Goal: Transaction & Acquisition: Subscribe to service/newsletter

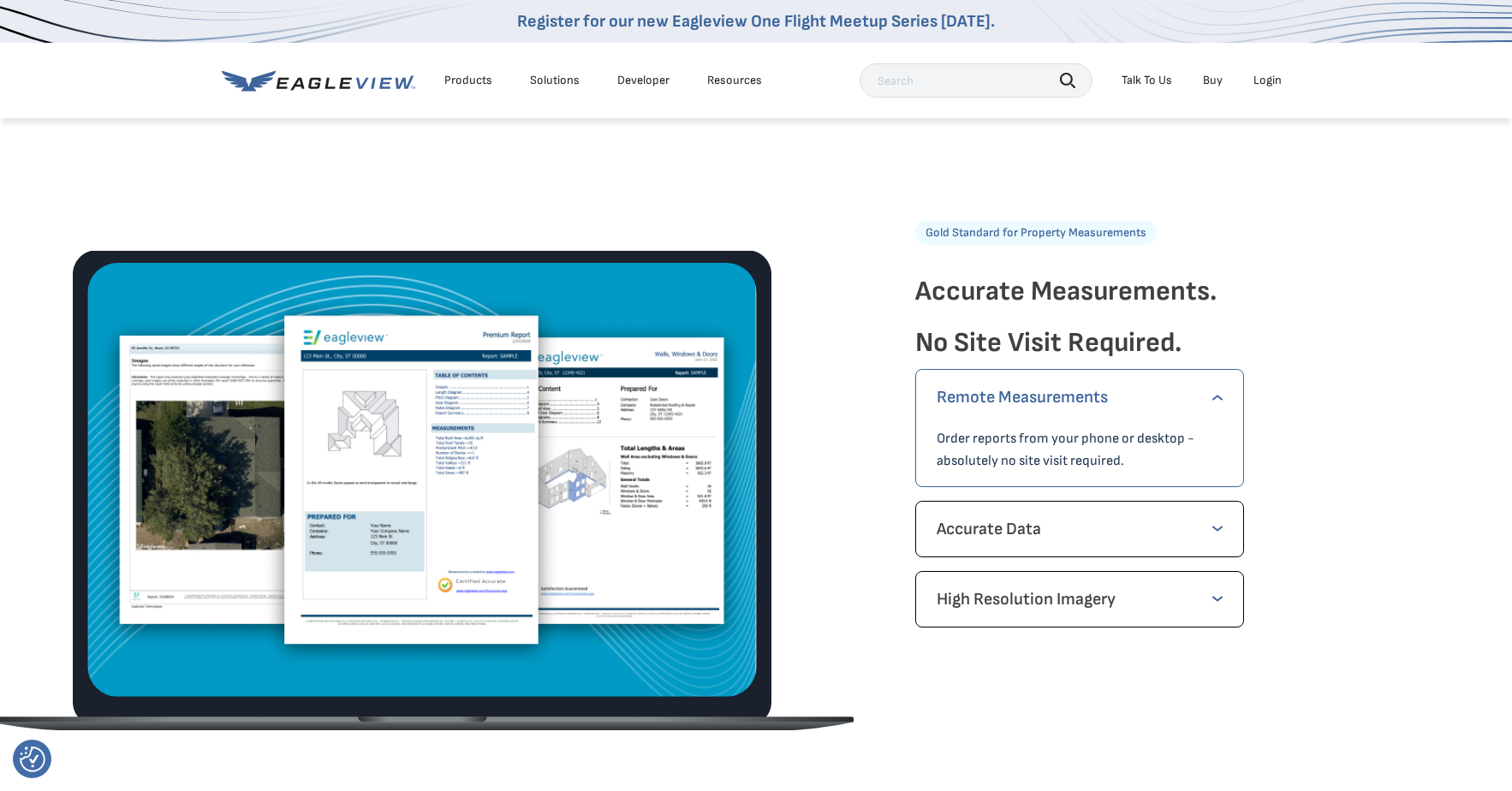
scroll to position [2311, 0]
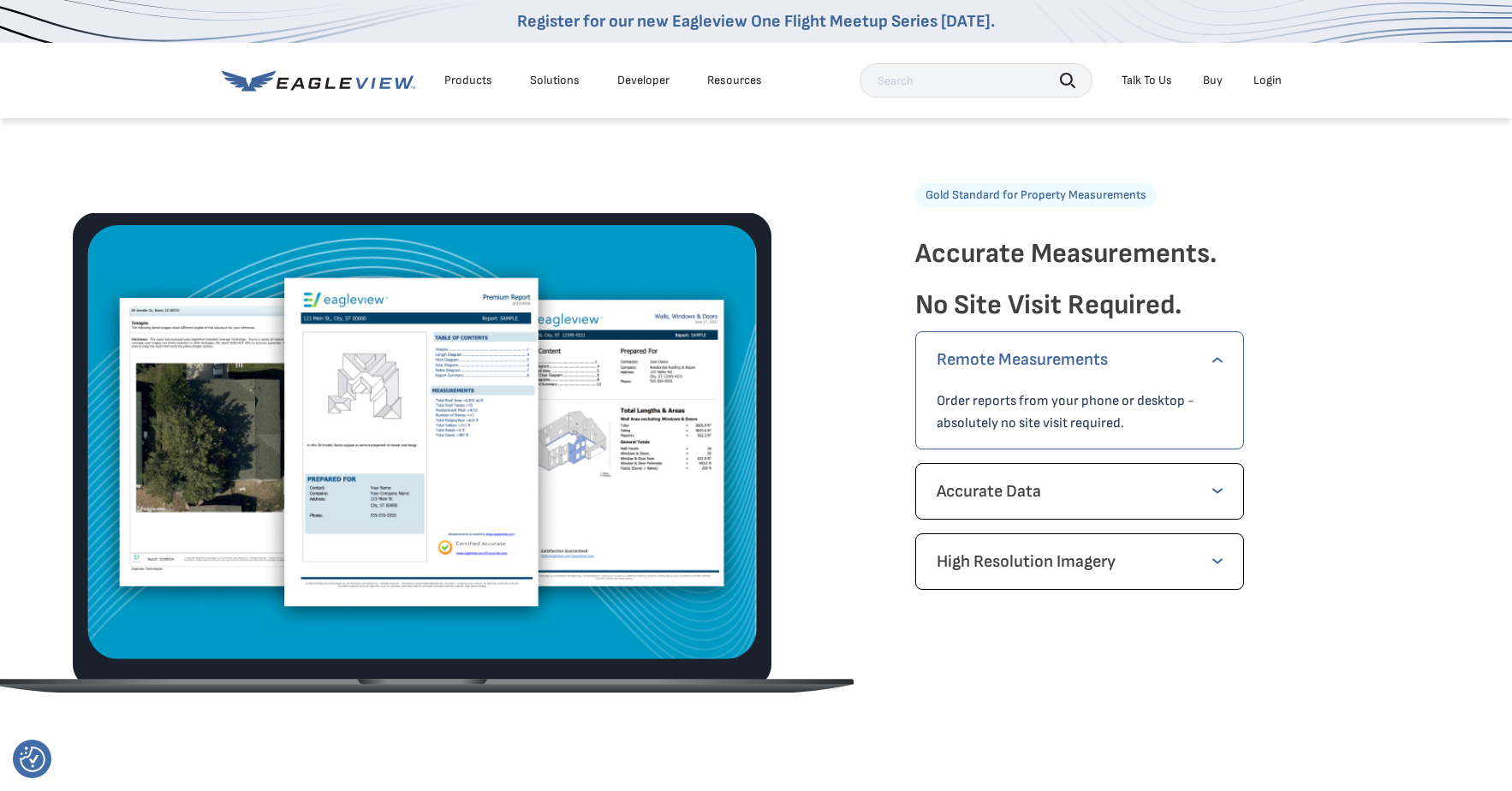
click at [1066, 358] on p "Remote Measurements" at bounding box center [1080, 360] width 286 height 27
click at [1212, 361] on p "Remote Measurements" at bounding box center [1080, 360] width 286 height 27
click at [1219, 359] on p "Remote Measurements" at bounding box center [1080, 360] width 286 height 27
click at [1075, 406] on p "Order reports from your phone or desktop - absolutely no site visit required." at bounding box center [1080, 412] width 286 height 45
click at [990, 356] on p "Remote Measurements" at bounding box center [1080, 360] width 286 height 27
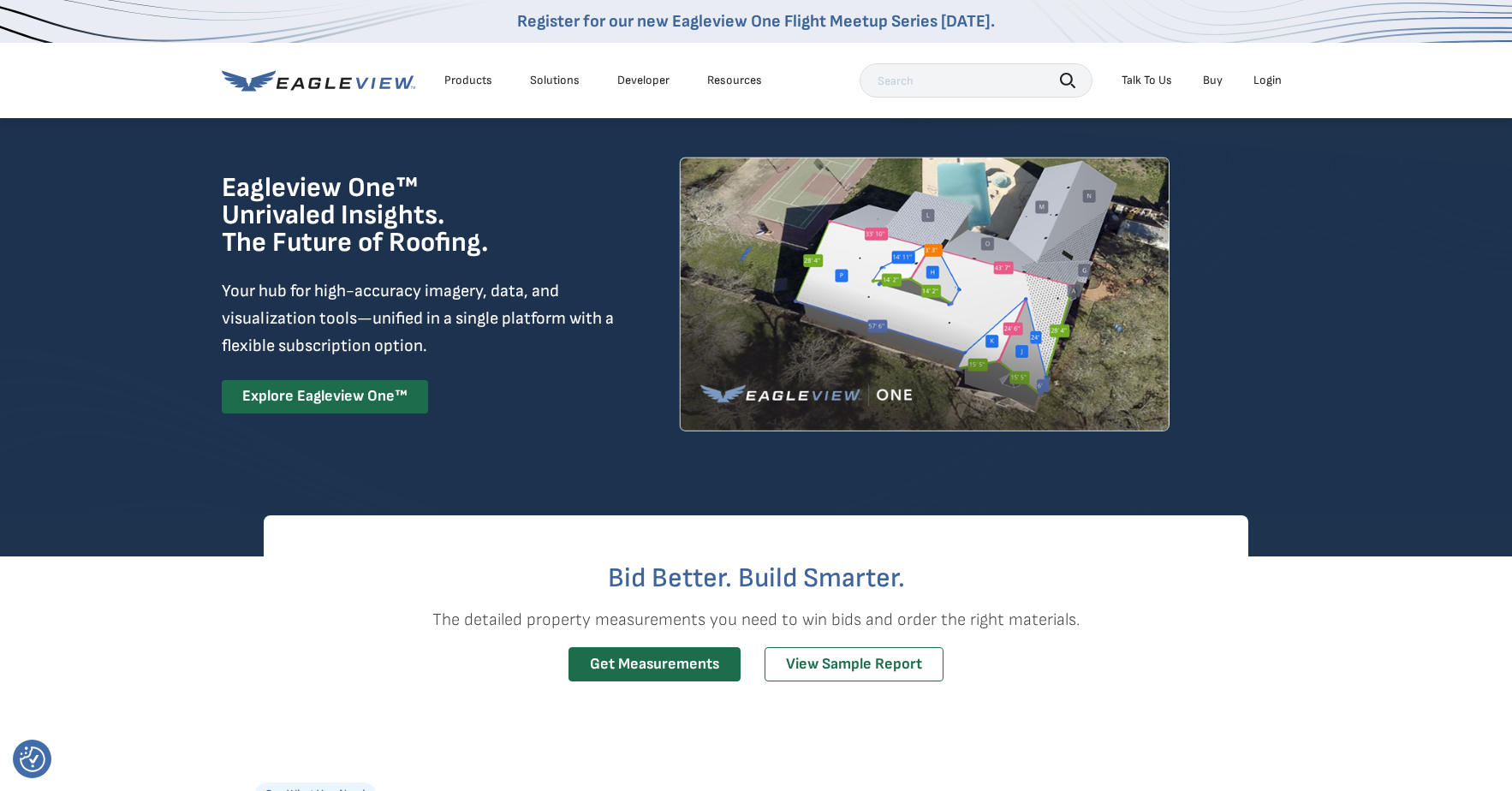
scroll to position [0, 0]
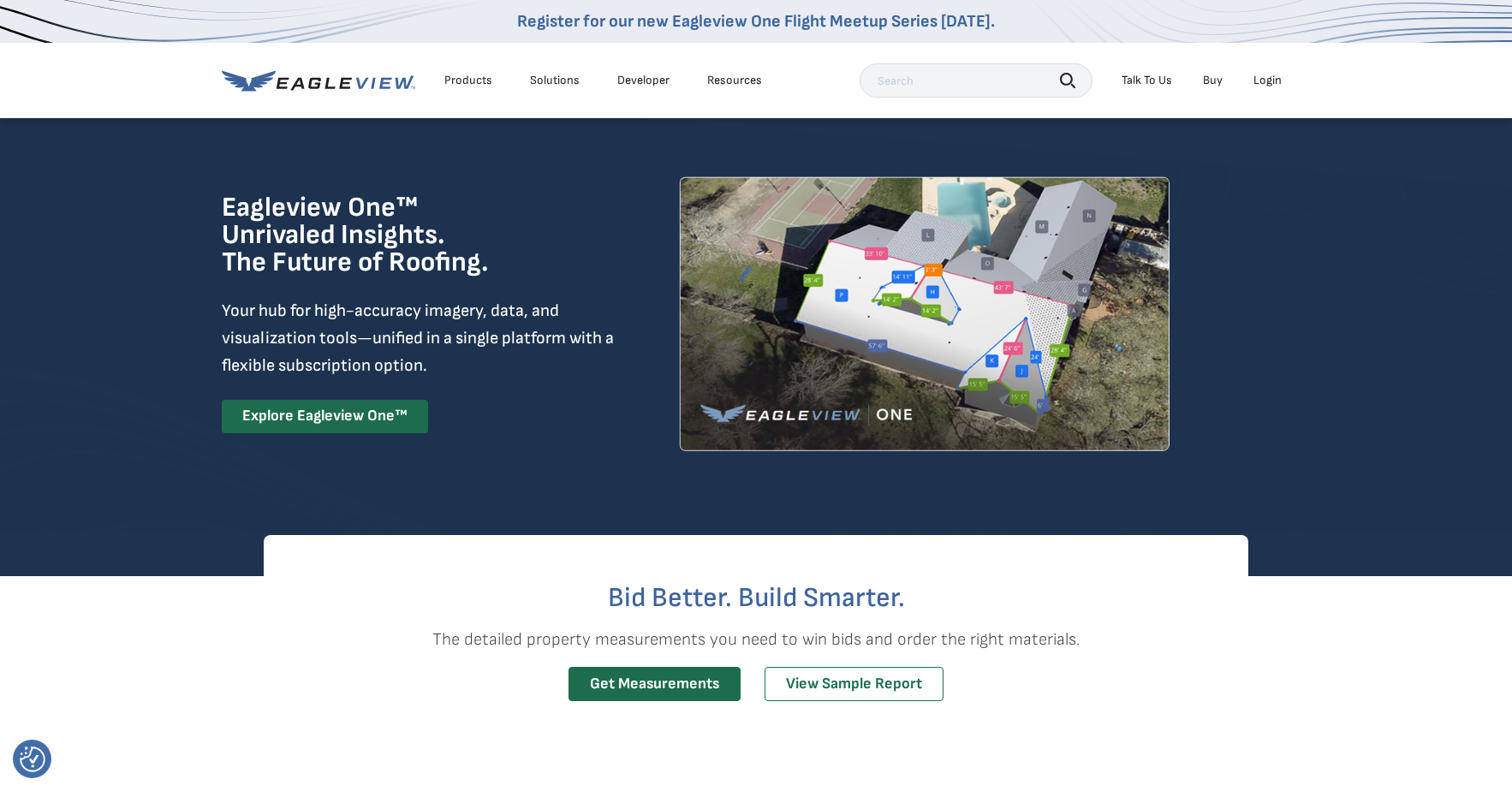
click at [1280, 73] on div "Login" at bounding box center [1267, 80] width 28 height 16
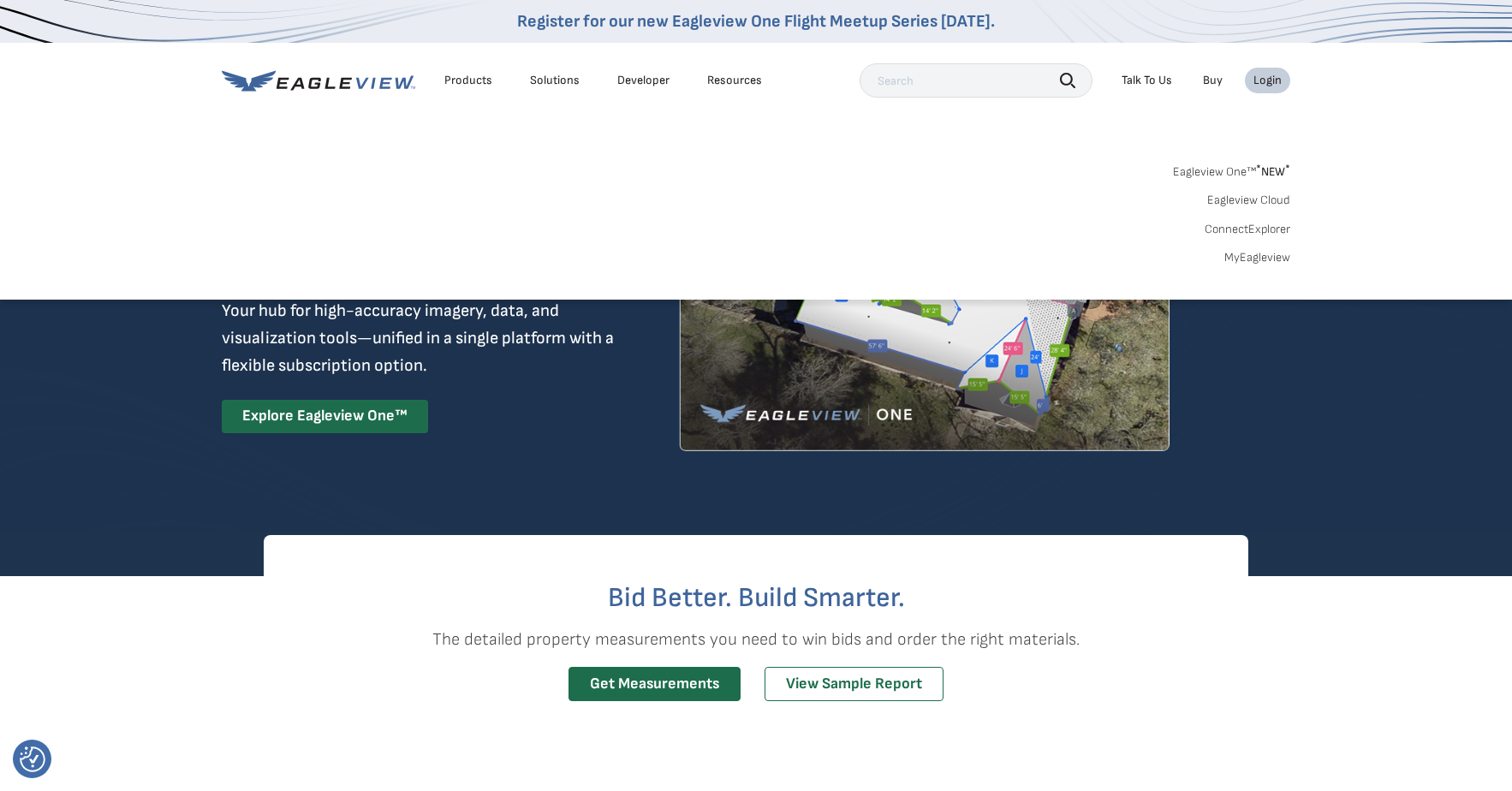
click at [1271, 80] on div "Login" at bounding box center [1267, 80] width 28 height 16
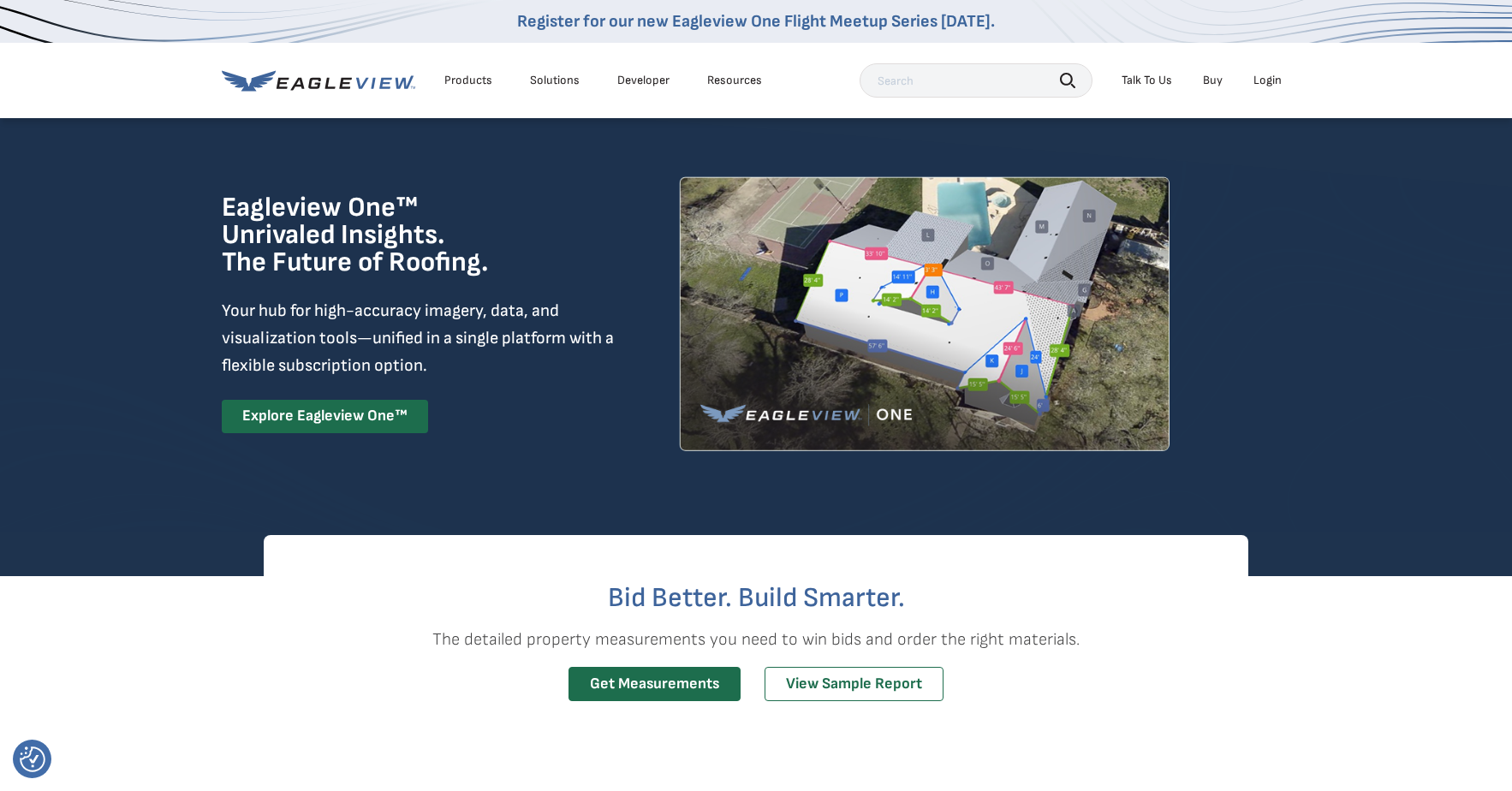
click at [1270, 78] on div "Login" at bounding box center [1267, 80] width 28 height 16
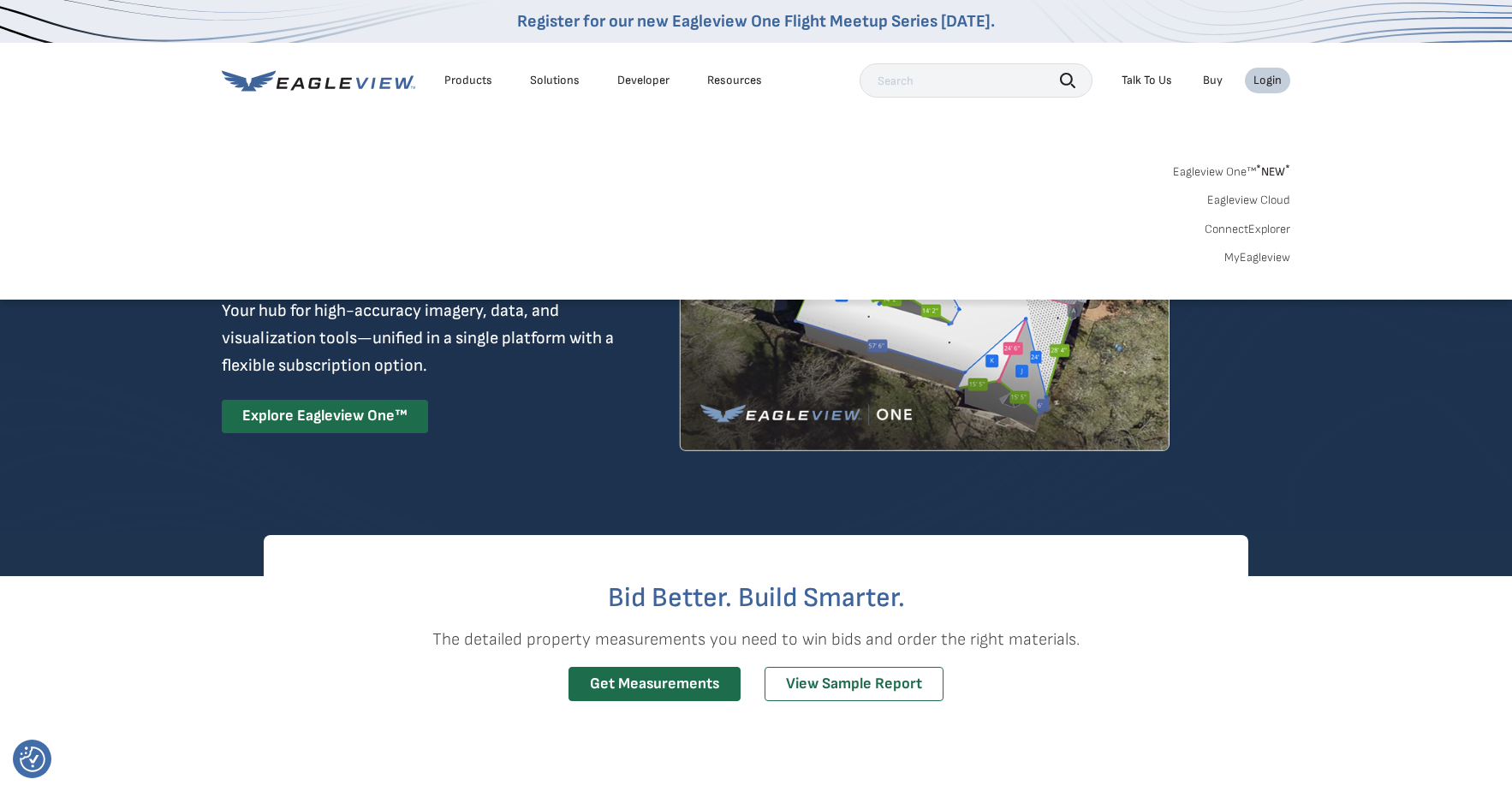
click at [1271, 261] on link "MyEagleview" at bounding box center [1257, 257] width 66 height 16
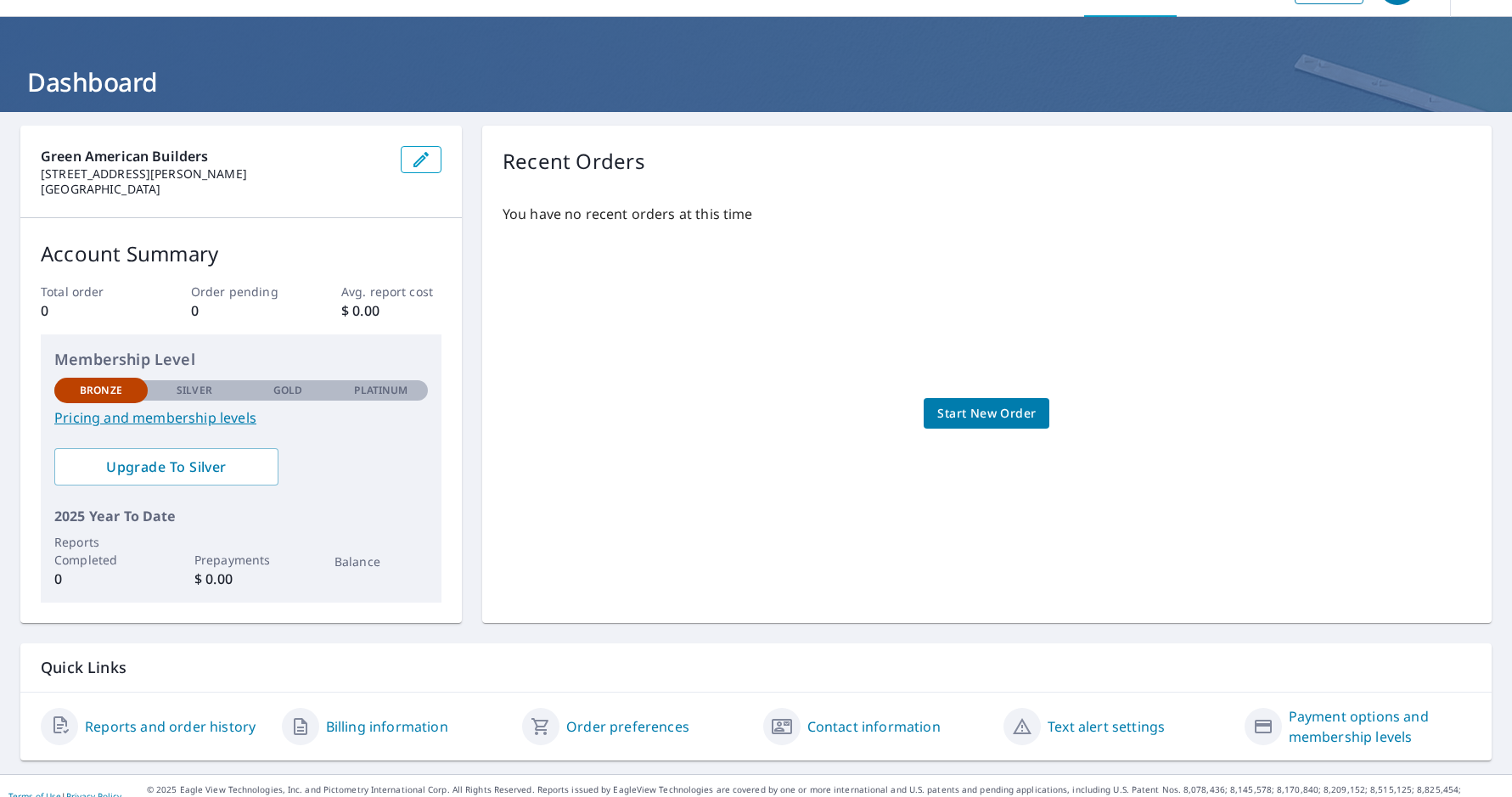
scroll to position [65, 0]
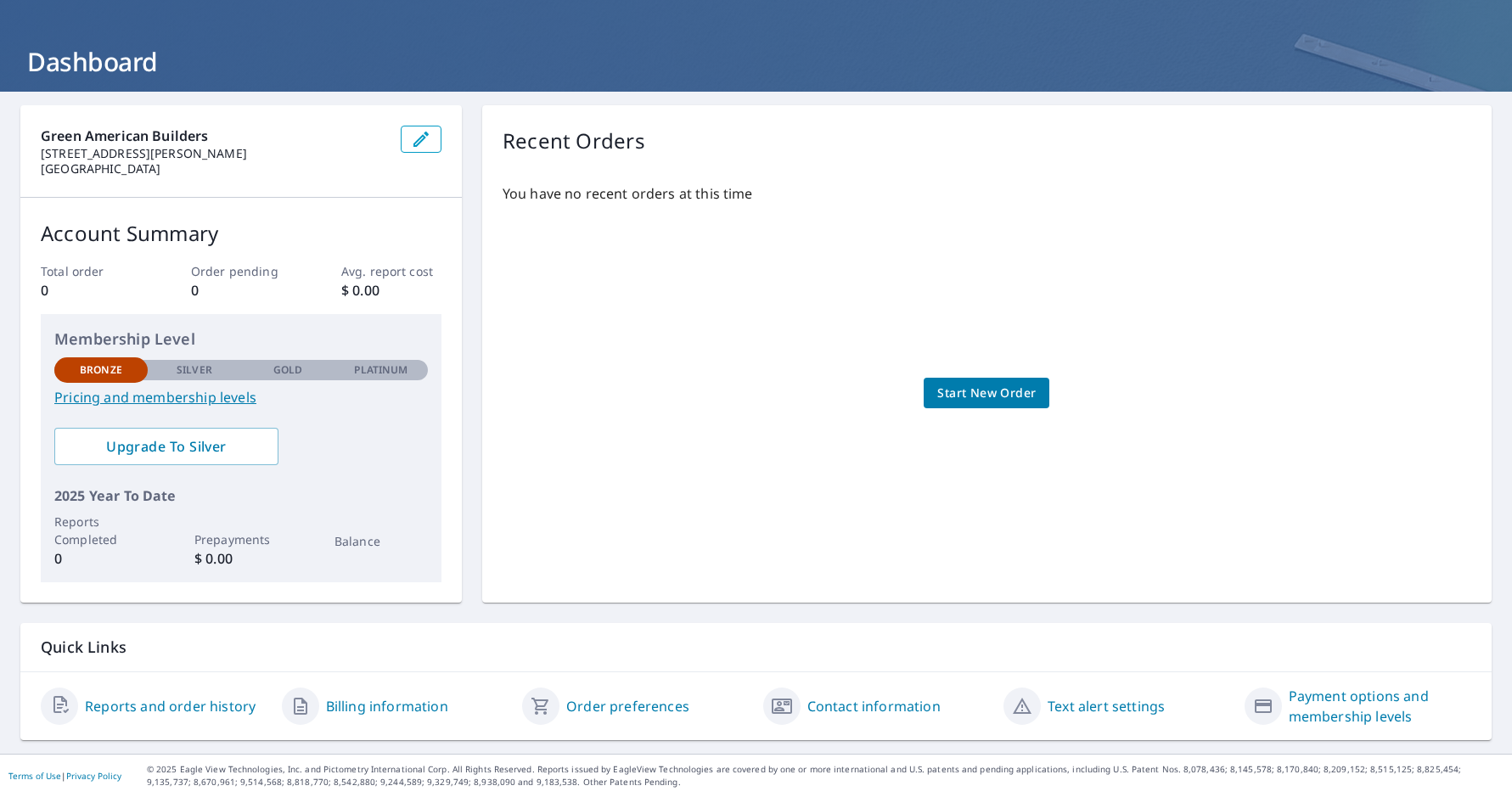
click at [203, 398] on link "Pricing and membership levels" at bounding box center [241, 397] width 373 height 20
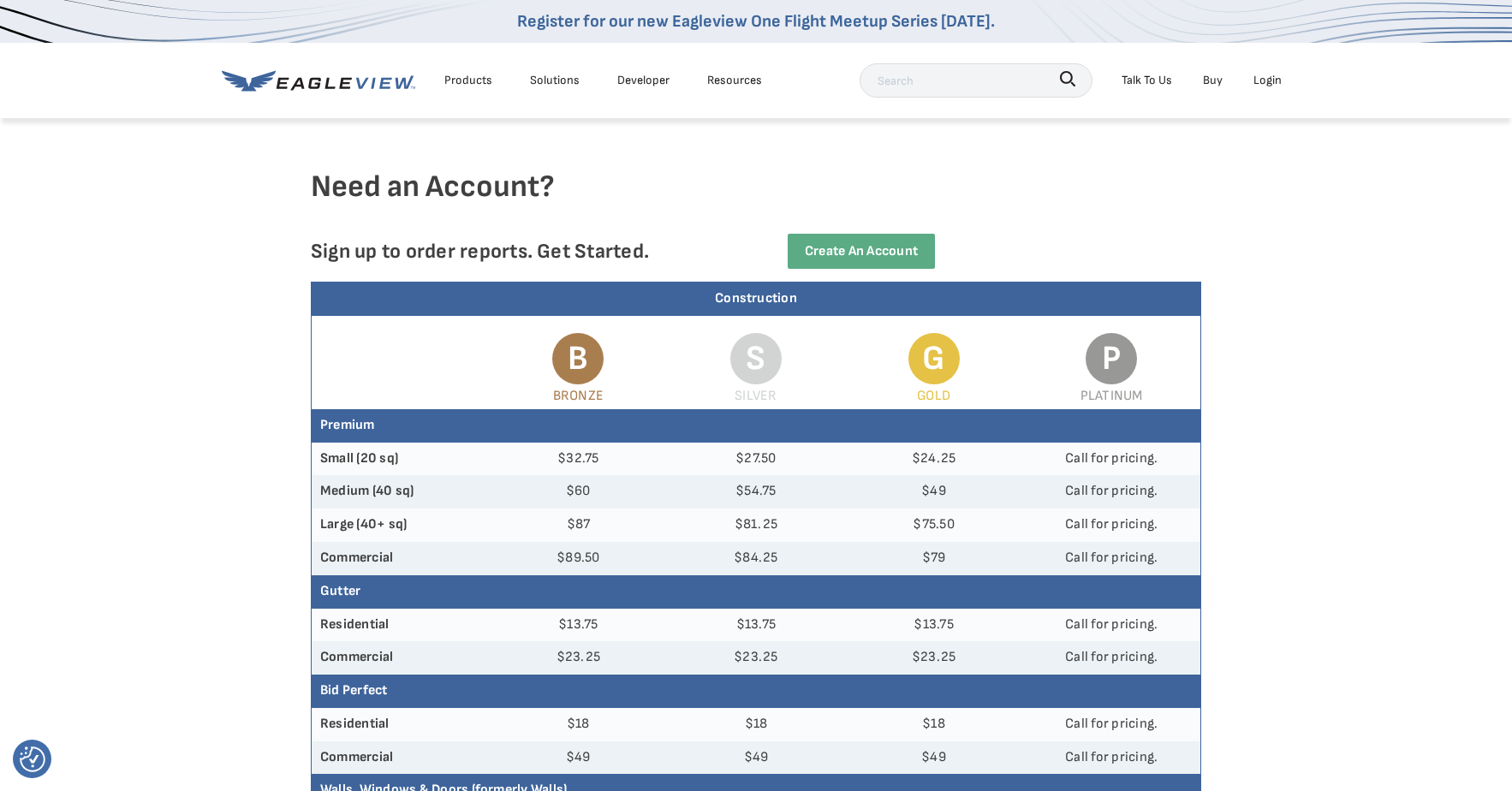
click at [557, 353] on span "B" at bounding box center [578, 359] width 51 height 51
click at [1267, 75] on div "Login" at bounding box center [1267, 80] width 28 height 21
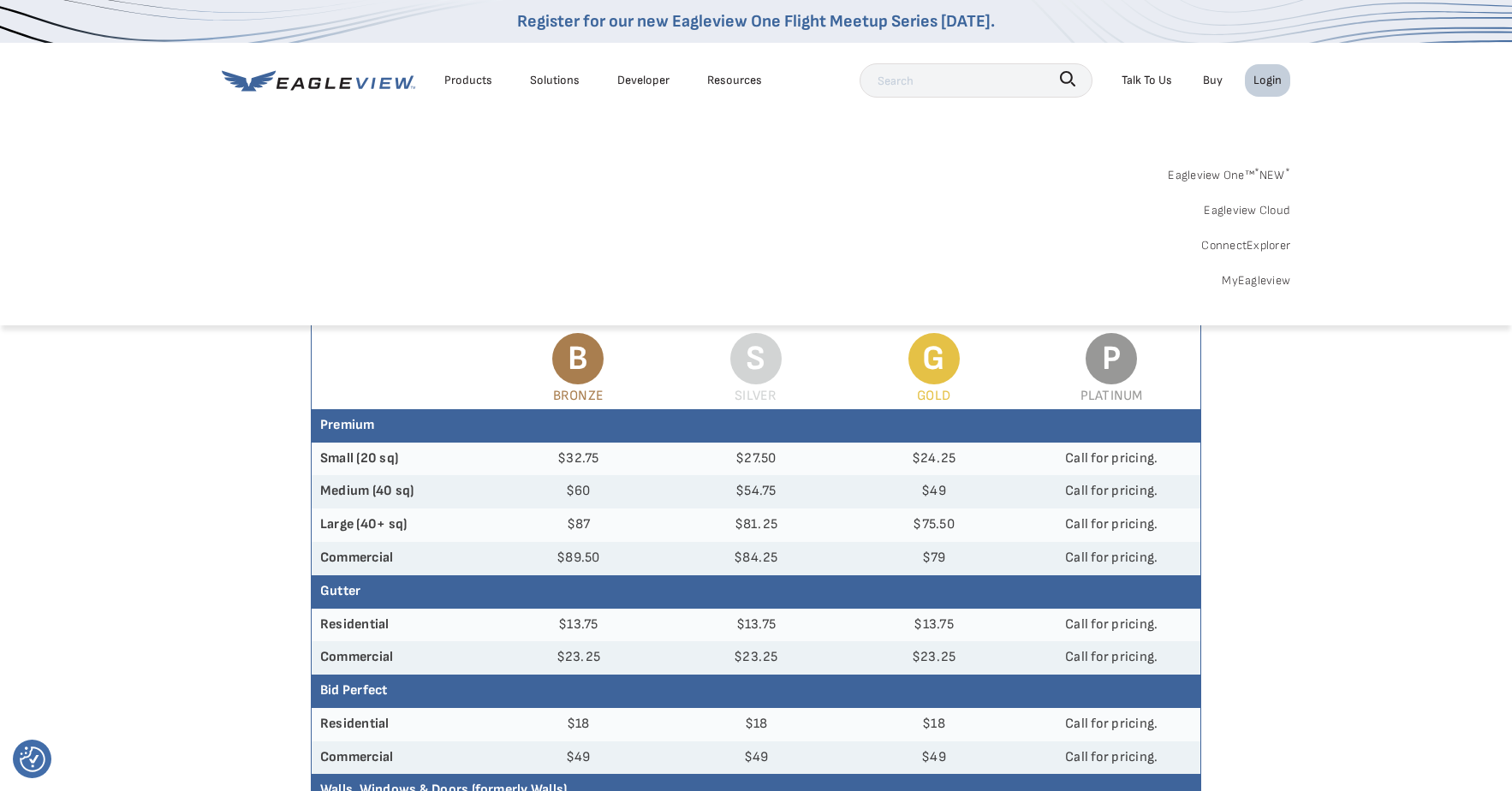
click at [1265, 73] on div "Login" at bounding box center [1267, 80] width 28 height 21
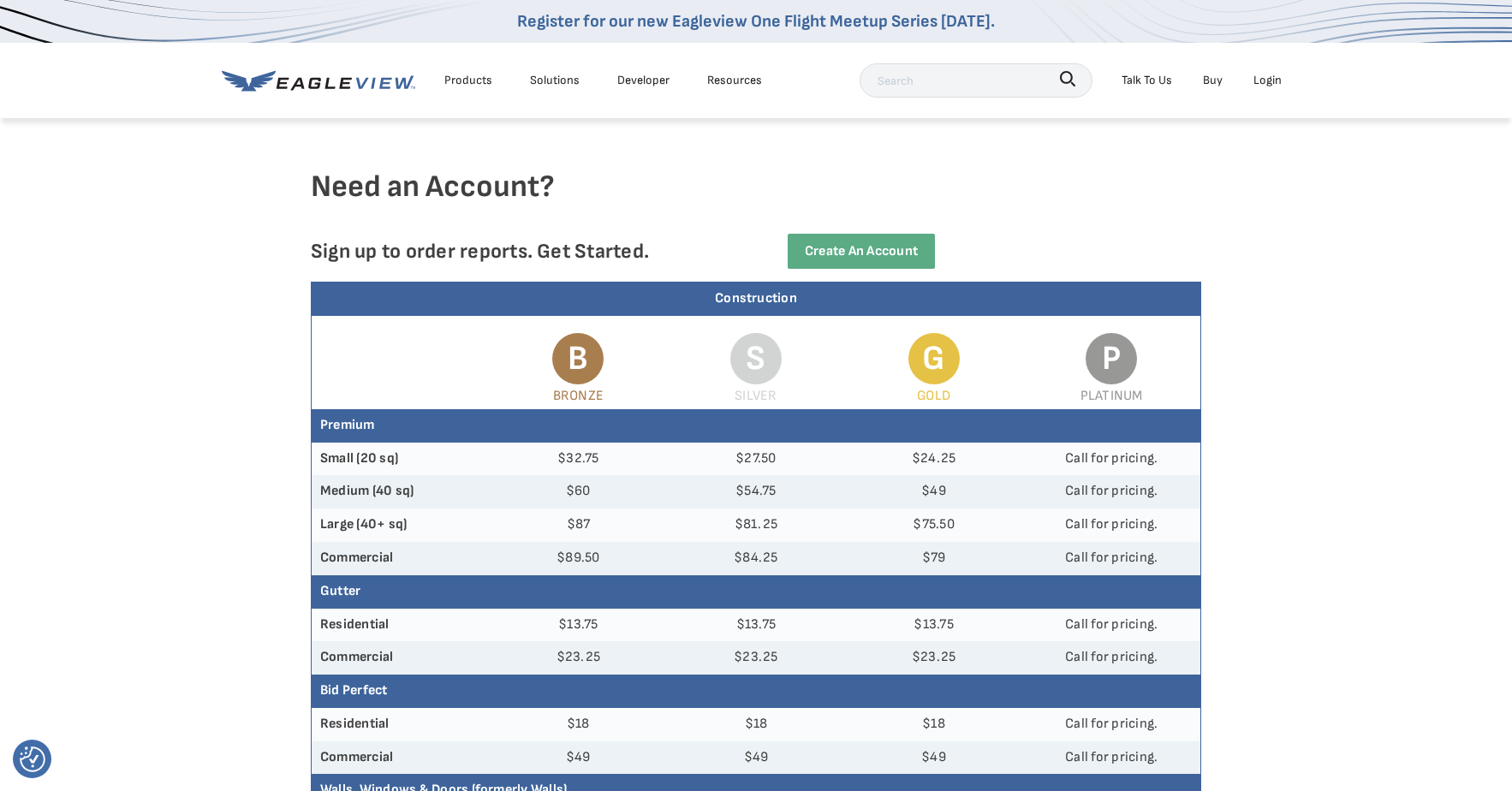
click at [1268, 74] on div "Login" at bounding box center [1267, 80] width 28 height 21
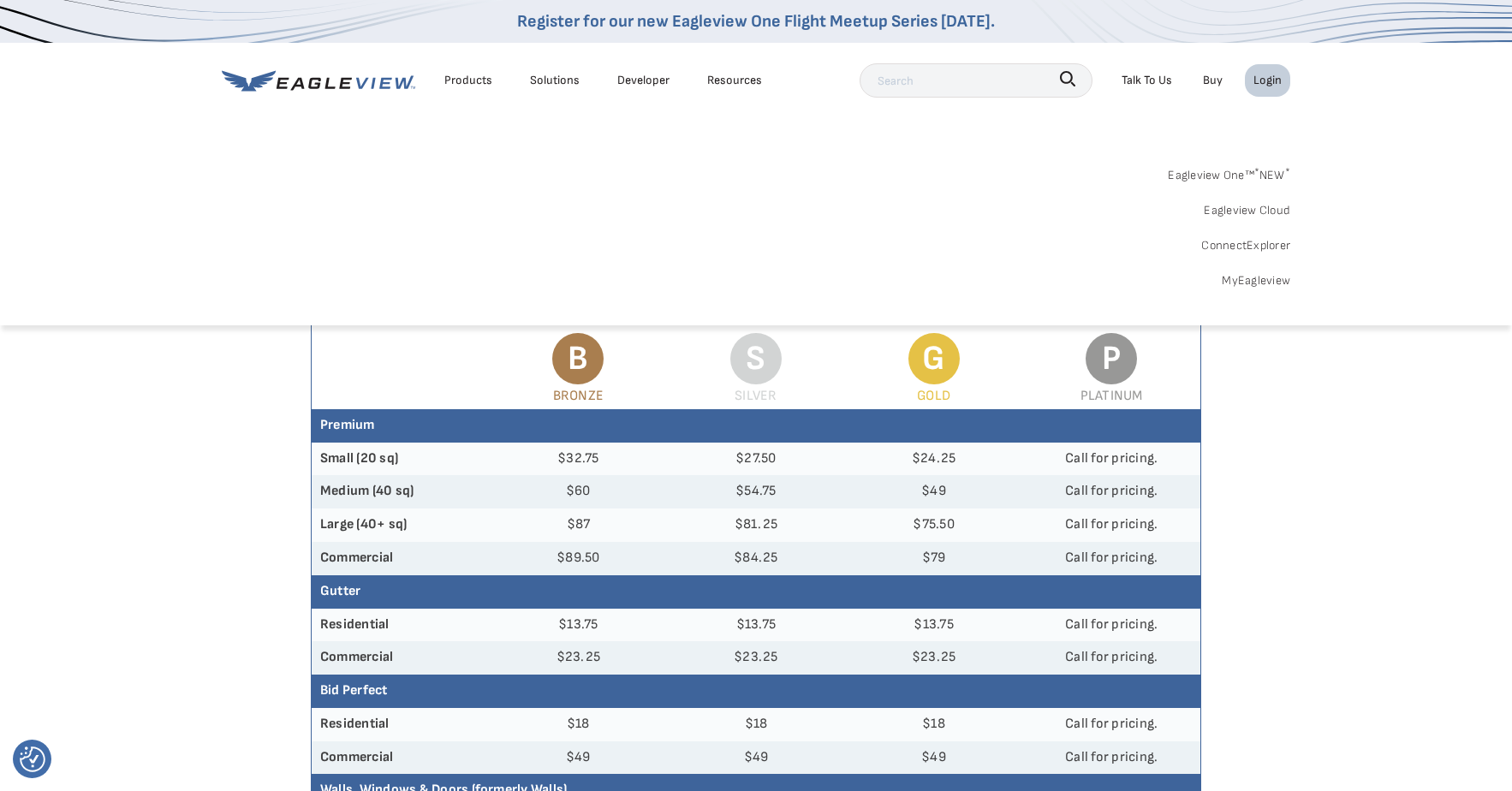
drag, startPoint x: 1268, startPoint y: 74, endPoint x: 1049, endPoint y: 116, distance: 223.0
click at [1049, 116] on div "Products Solutions Developer Resources Search Talk To Us Buy Login" at bounding box center [756, 81] width 1069 height 75
click at [1155, 80] on div "Talk To Us" at bounding box center [1147, 80] width 50 height 21
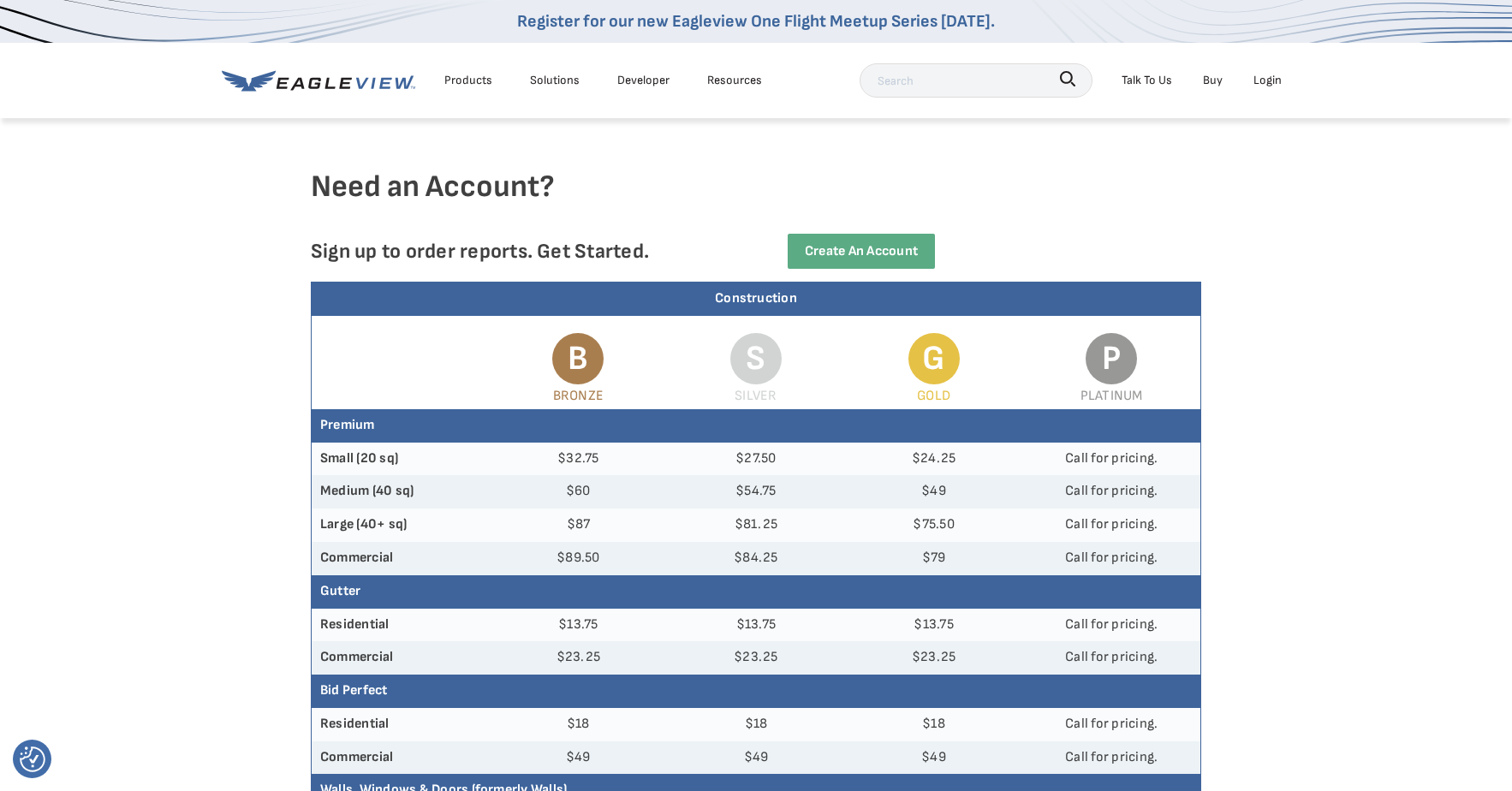
click at [567, 85] on div "Solutions" at bounding box center [555, 80] width 49 height 21
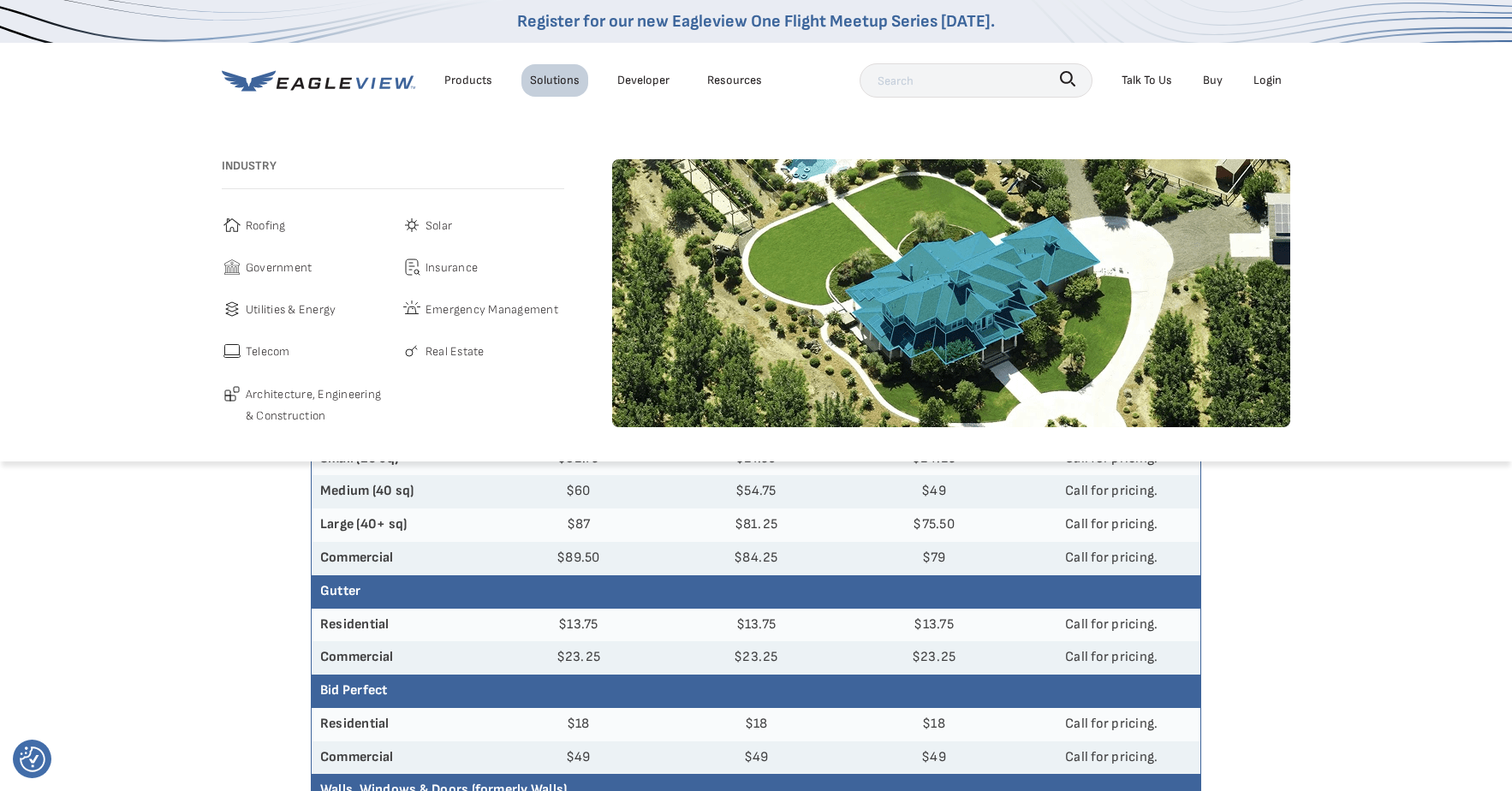
click at [271, 223] on span "Roofing" at bounding box center [266, 225] width 40 height 21
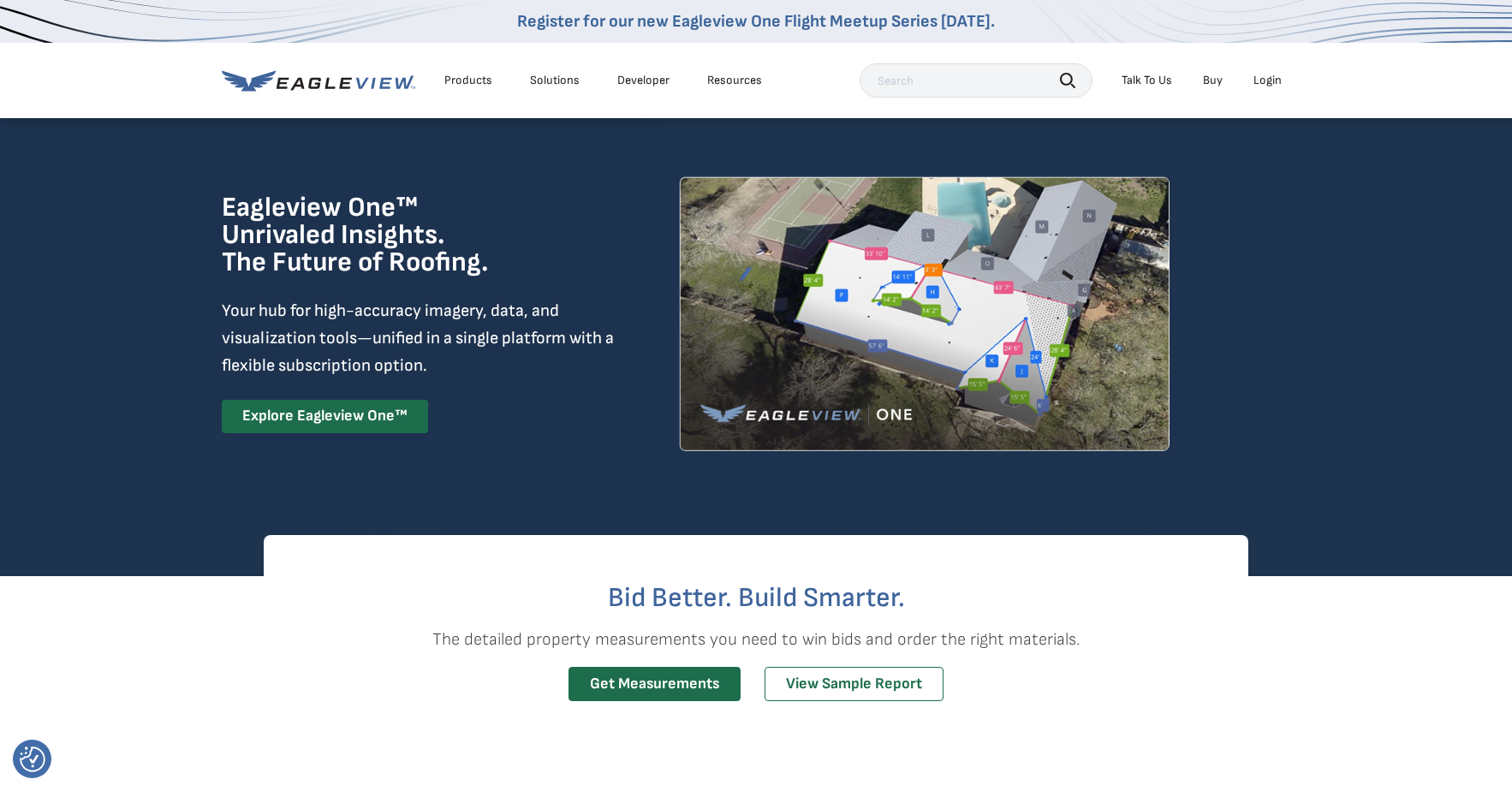
scroll to position [256, 0]
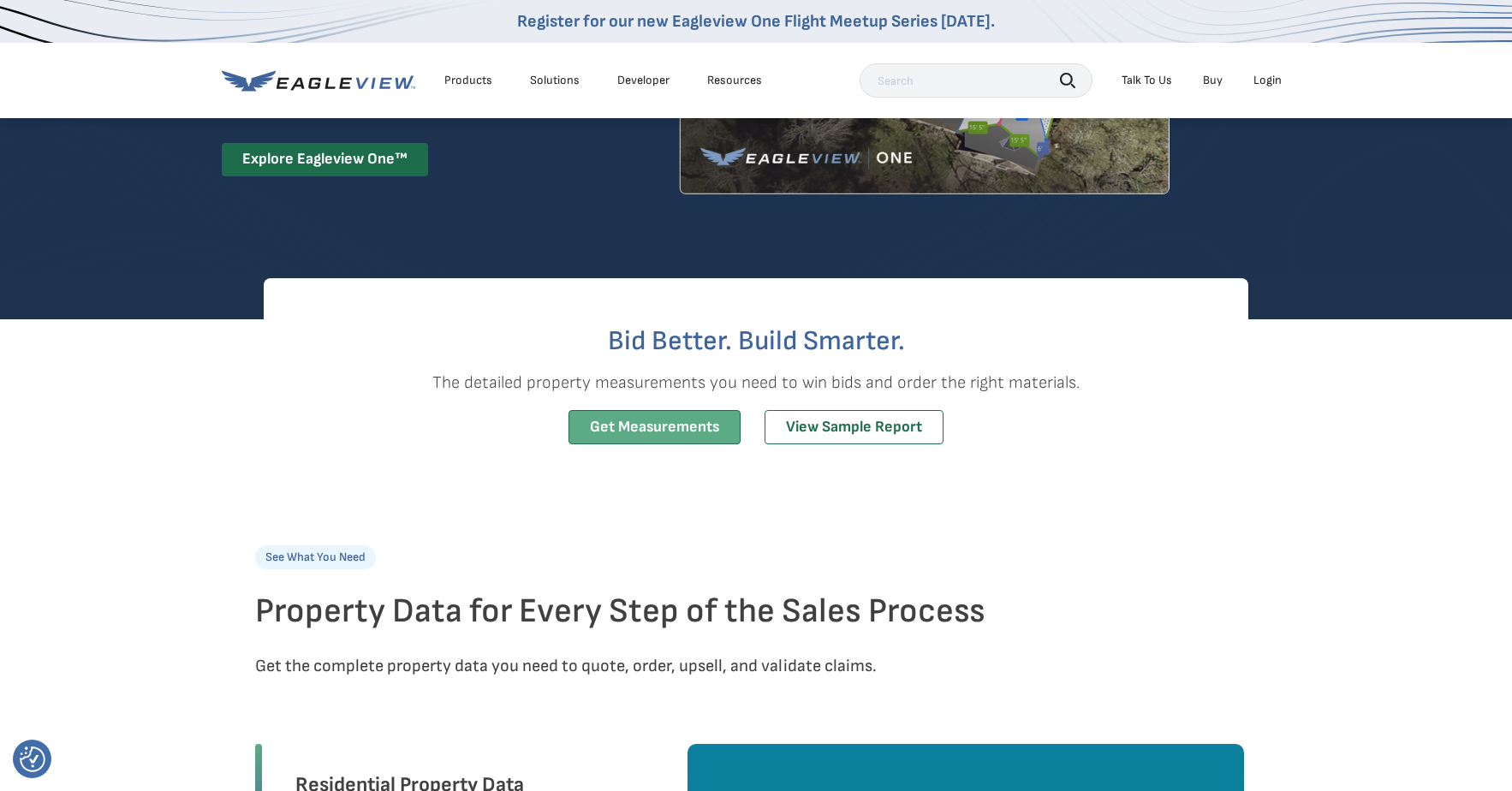
click at [676, 428] on link "Get Measurements" at bounding box center [655, 428] width 172 height 35
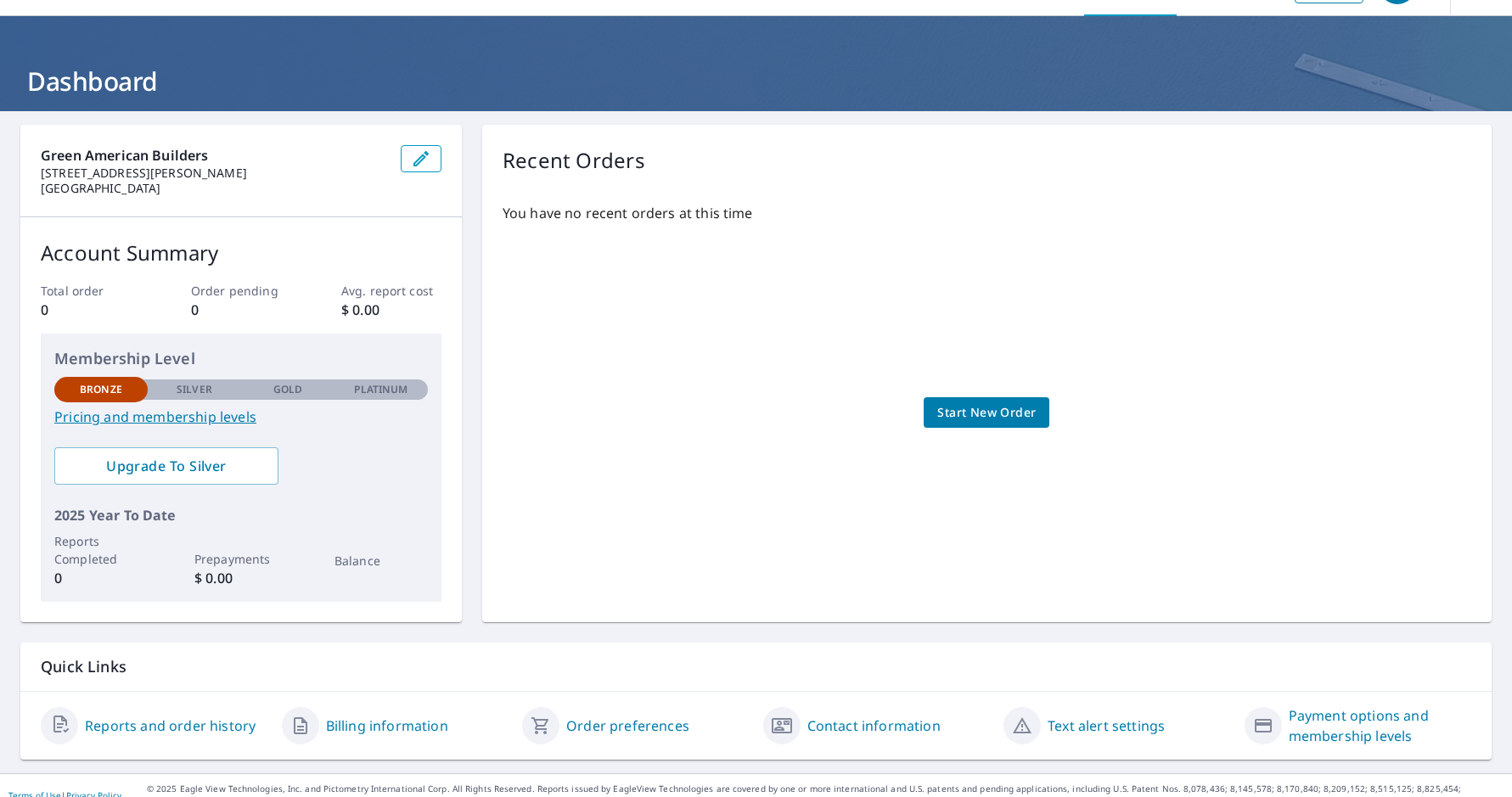
scroll to position [65, 0]
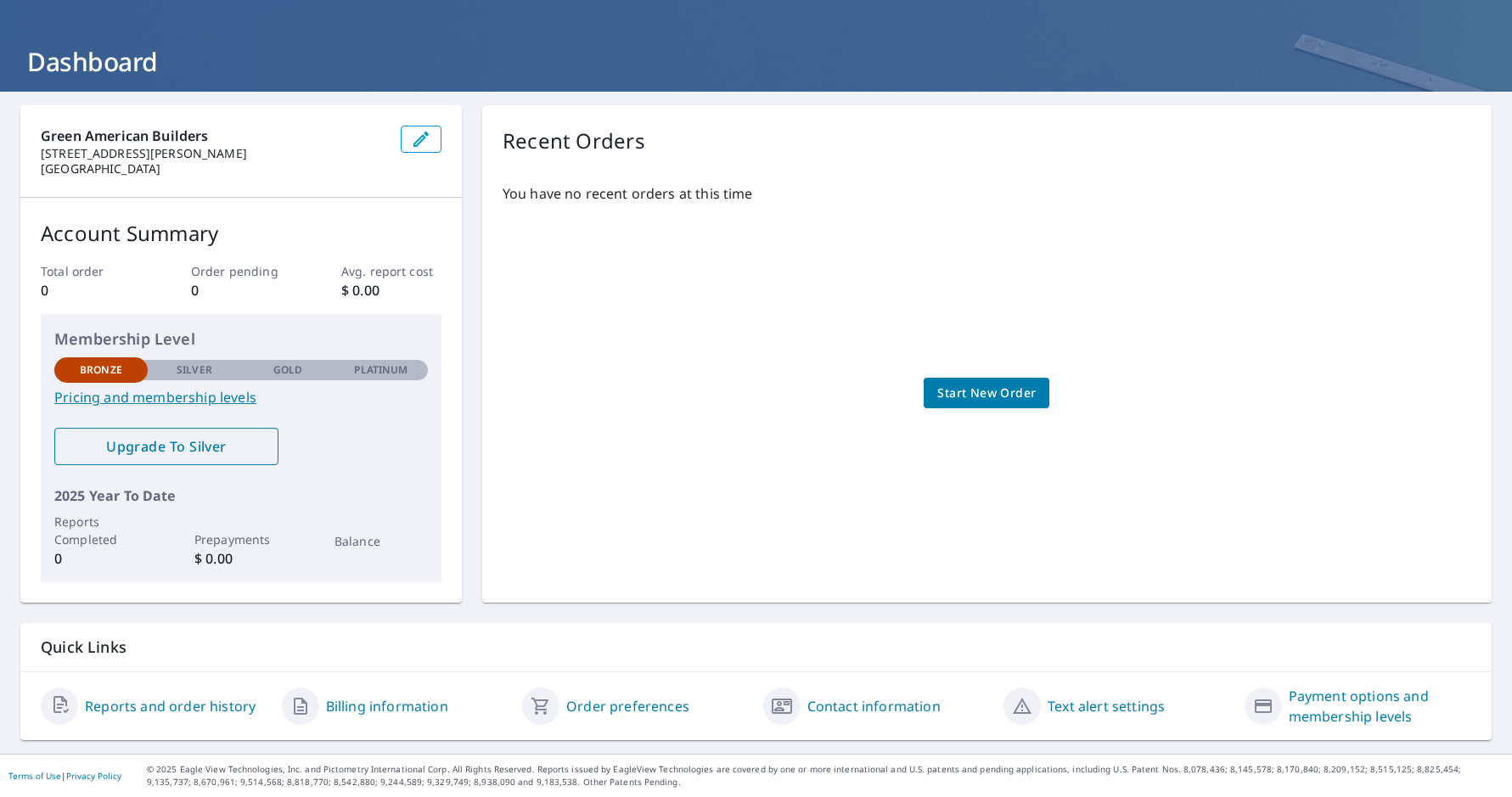
click at [124, 450] on span "Upgrade To Silver" at bounding box center [166, 446] width 197 height 19
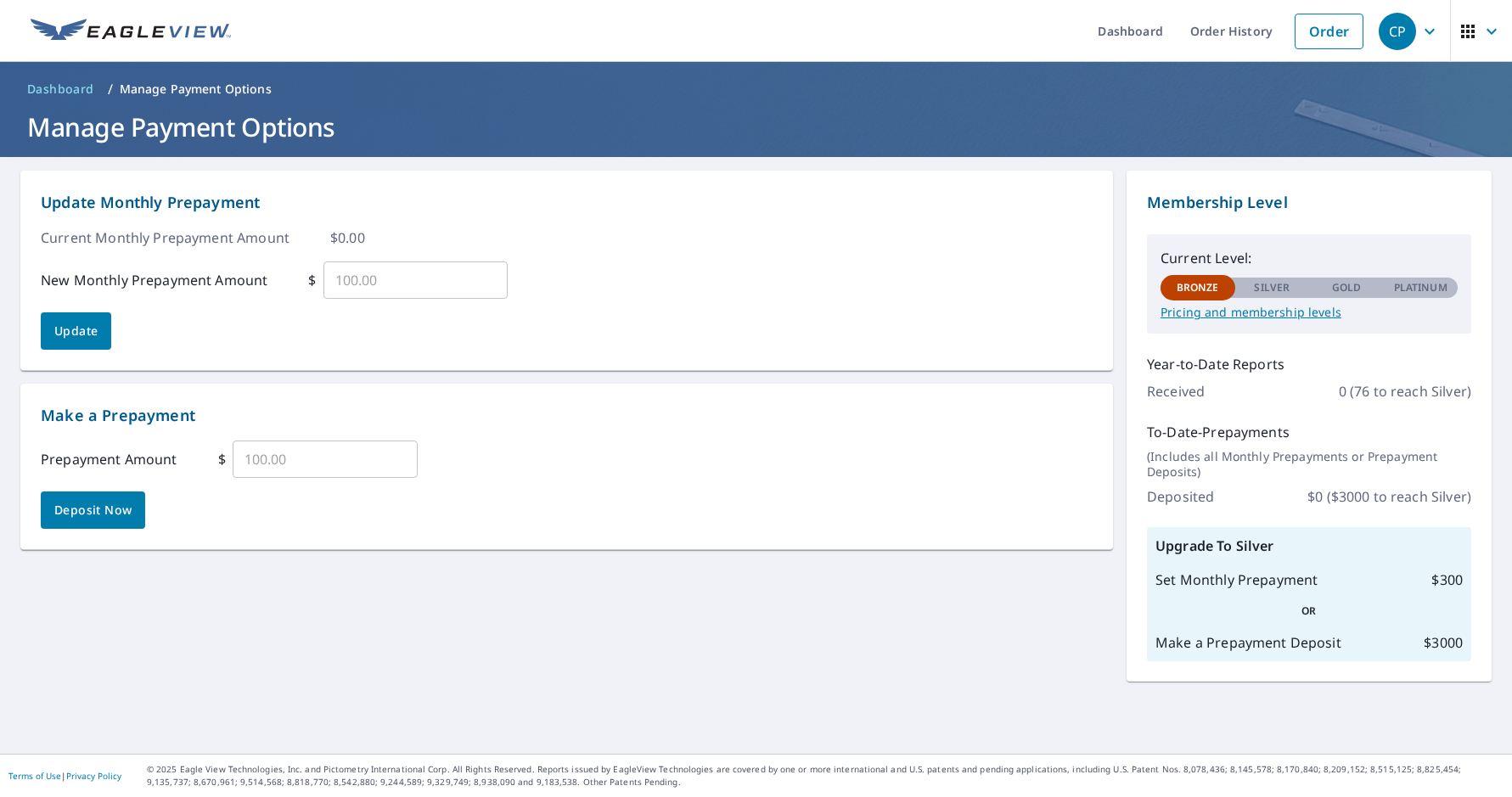
click at [933, 598] on div "Update Monthly Prepayment Current Monthly Prepayment Amount $ 0.00 New Monthly …" at bounding box center [756, 455] width 1512 height 596
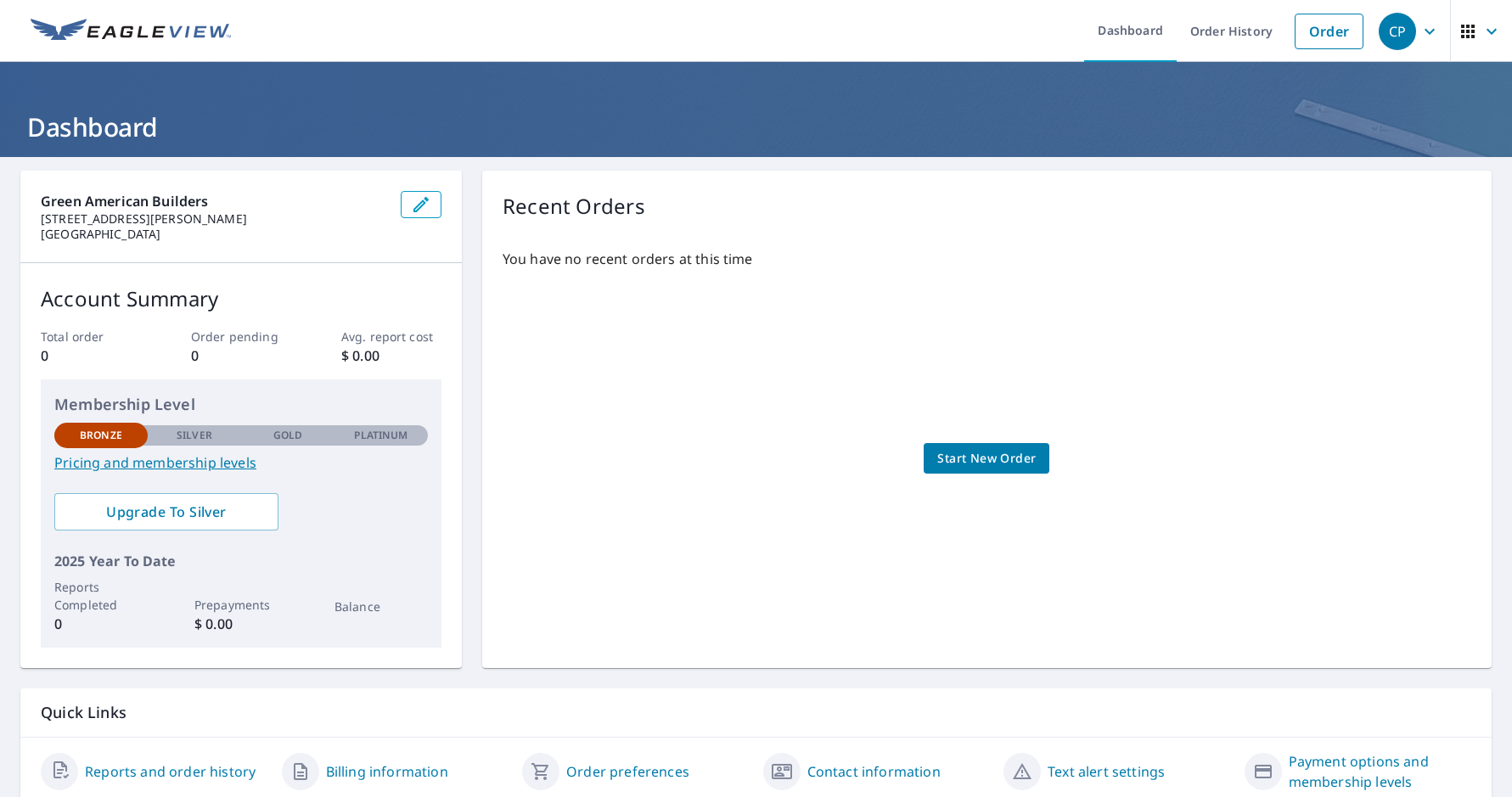
click at [83, 428] on p "Bronze" at bounding box center [101, 435] width 43 height 15
click at [95, 438] on p "Bronze" at bounding box center [101, 435] width 43 height 15
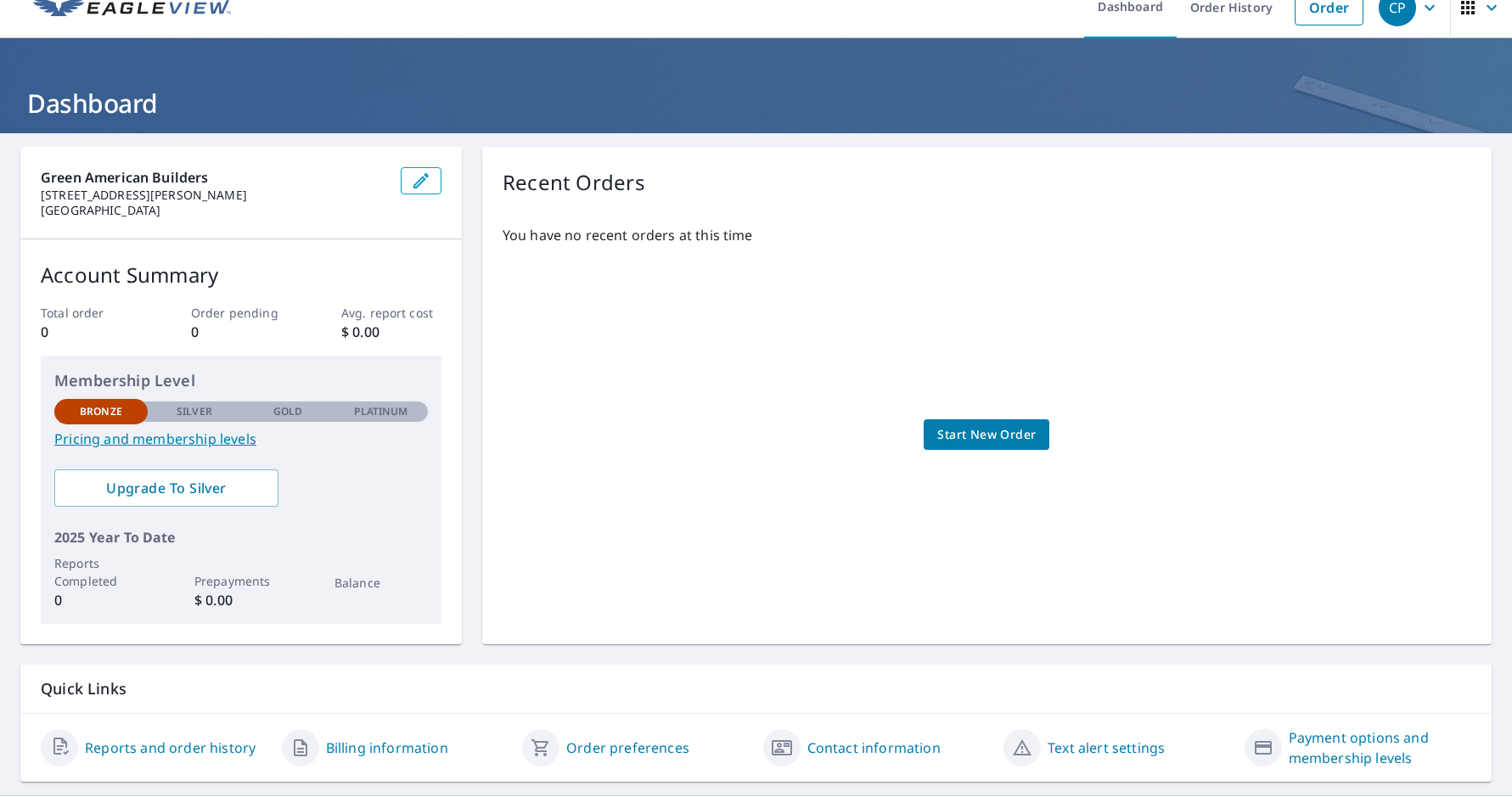
scroll to position [65, 0]
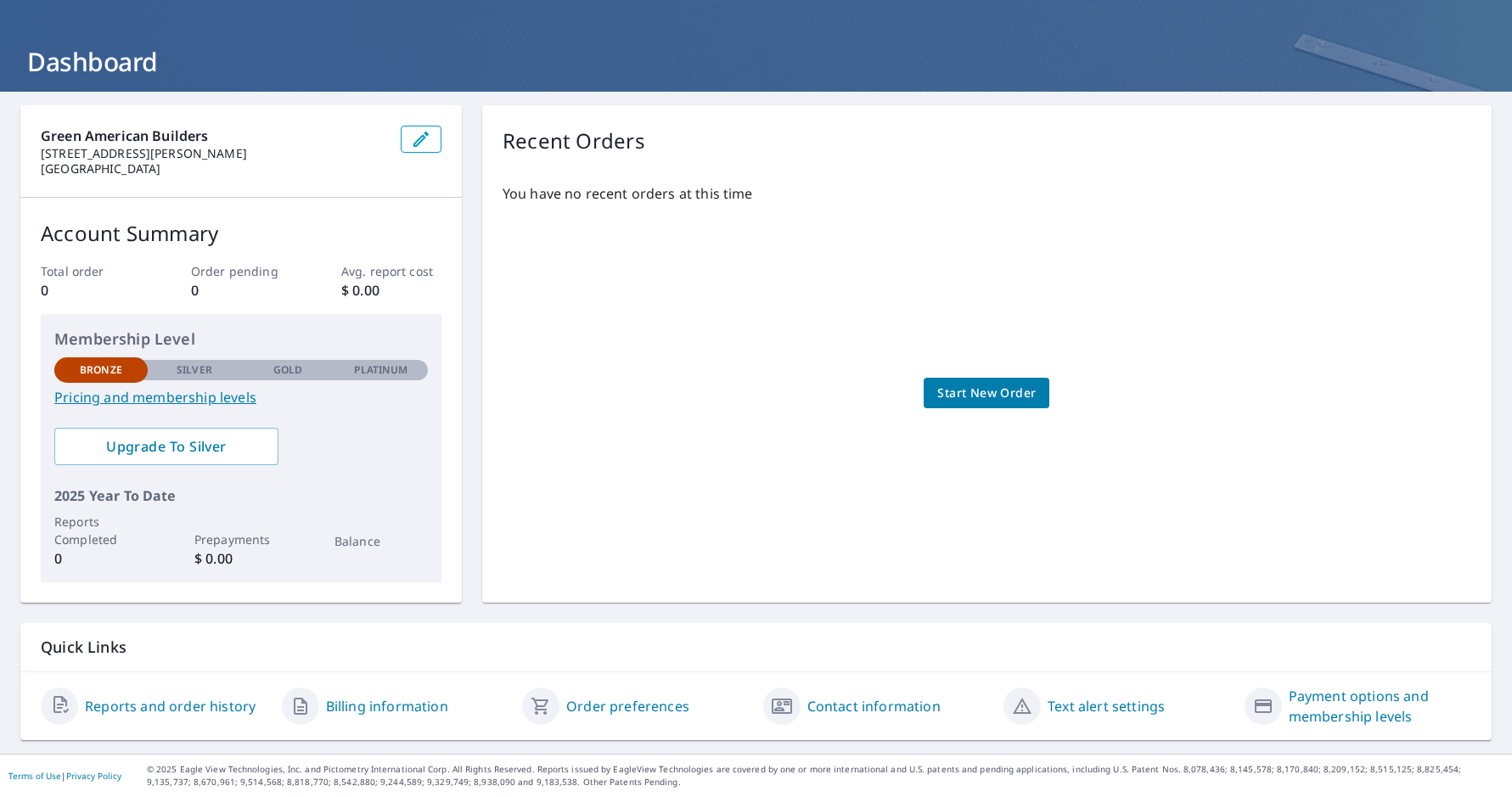
click at [419, 710] on link "Billing information" at bounding box center [387, 706] width 123 height 20
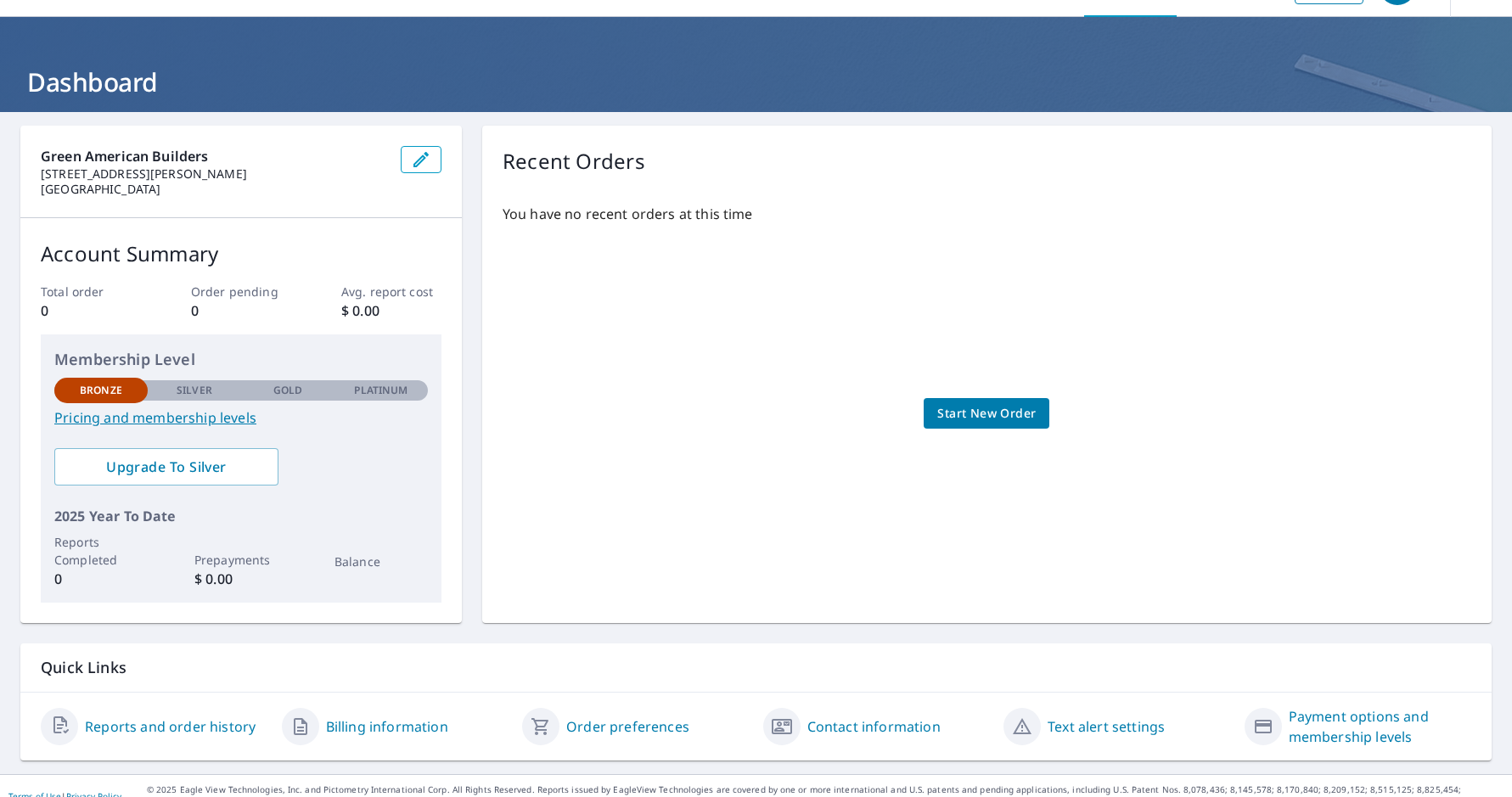
scroll to position [65, 0]
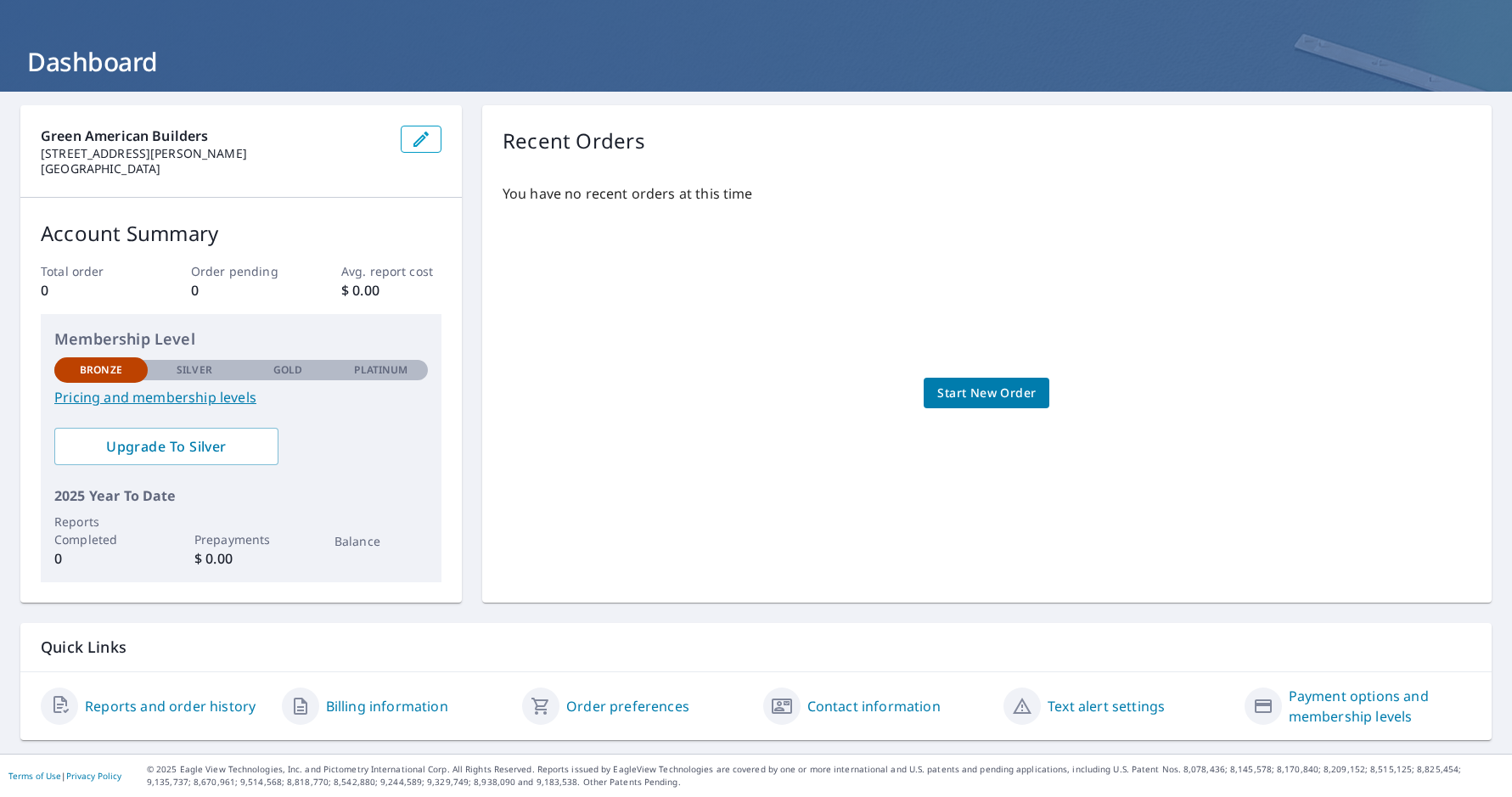
click at [1362, 694] on link "Payment options and membership levels" at bounding box center [1380, 705] width 183 height 41
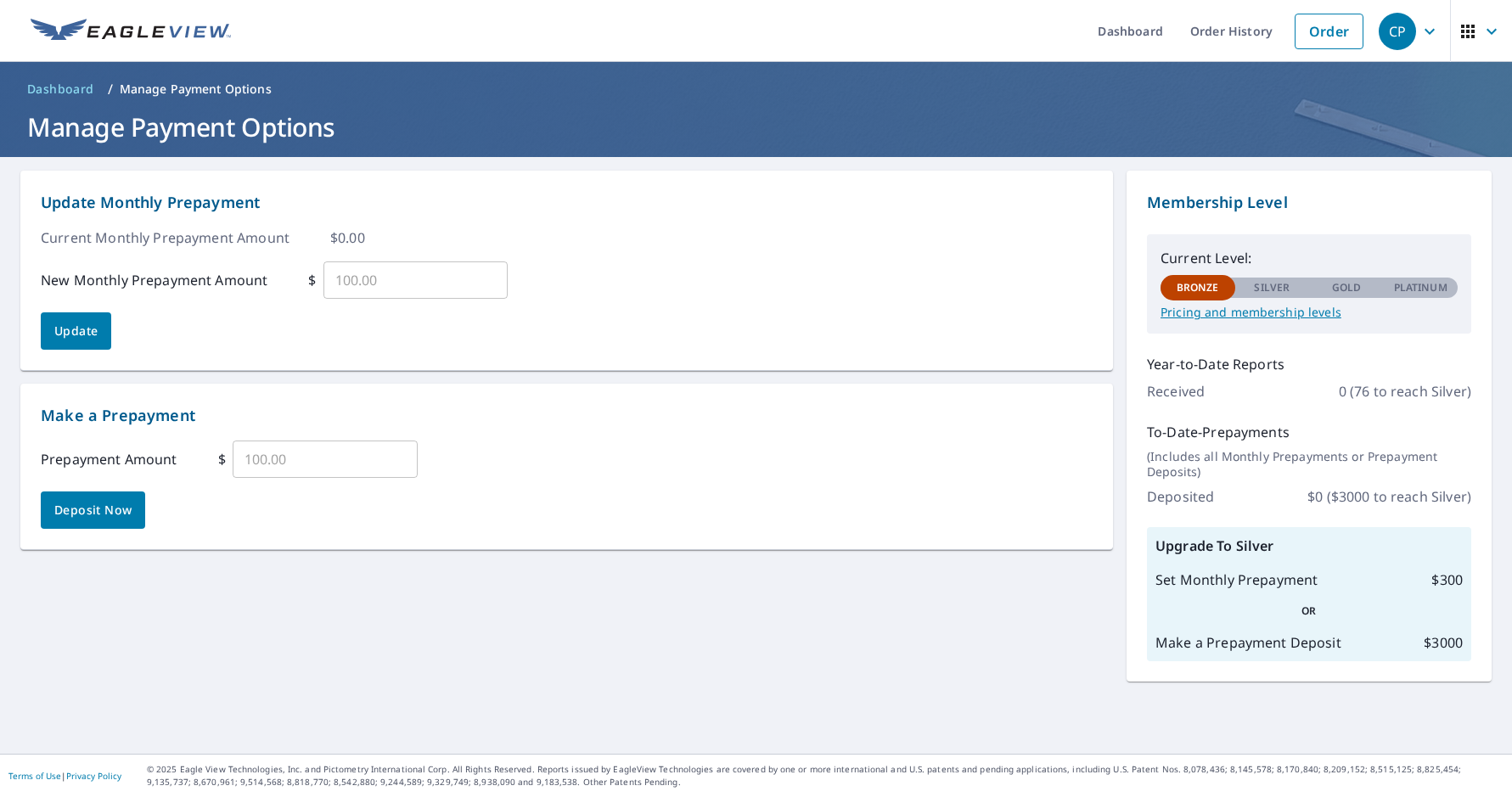
click at [945, 462] on div "Prepayment Amount $ ​" at bounding box center [567, 458] width 1052 height 37
